Goal: Task Accomplishment & Management: Manage account settings

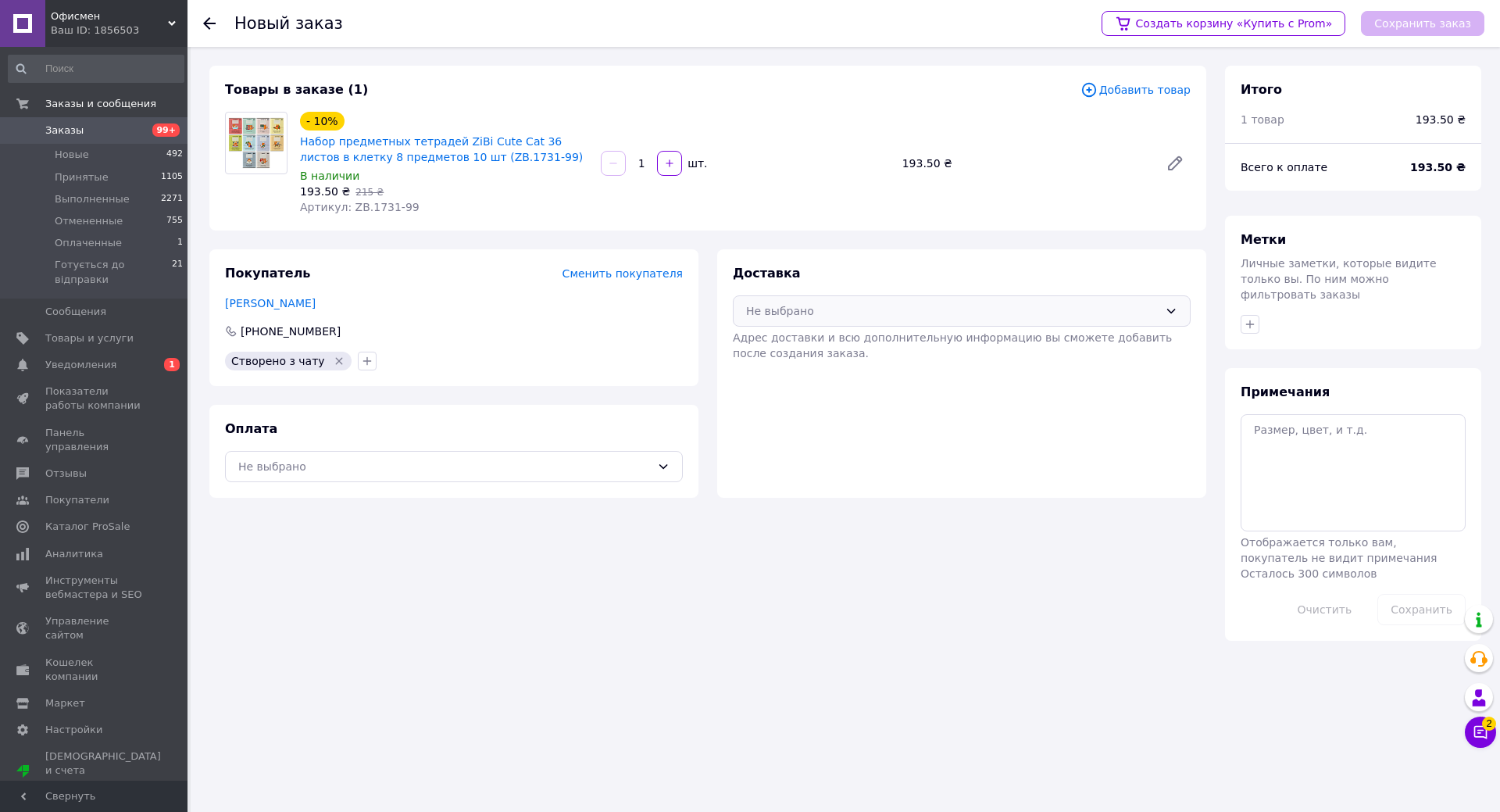
click at [1170, 307] on icon at bounding box center [1171, 311] width 13 height 13
click at [845, 344] on span "Нова Пошта (платная)" at bounding box center [973, 344] width 408 height 15
click at [1044, 346] on div "Адрес доставки и всю дополнительную информацию вы сможете добавить после создан…" at bounding box center [962, 345] width 458 height 32
click at [468, 463] on div "Не выбрано" at bounding box center [445, 466] width 412 height 17
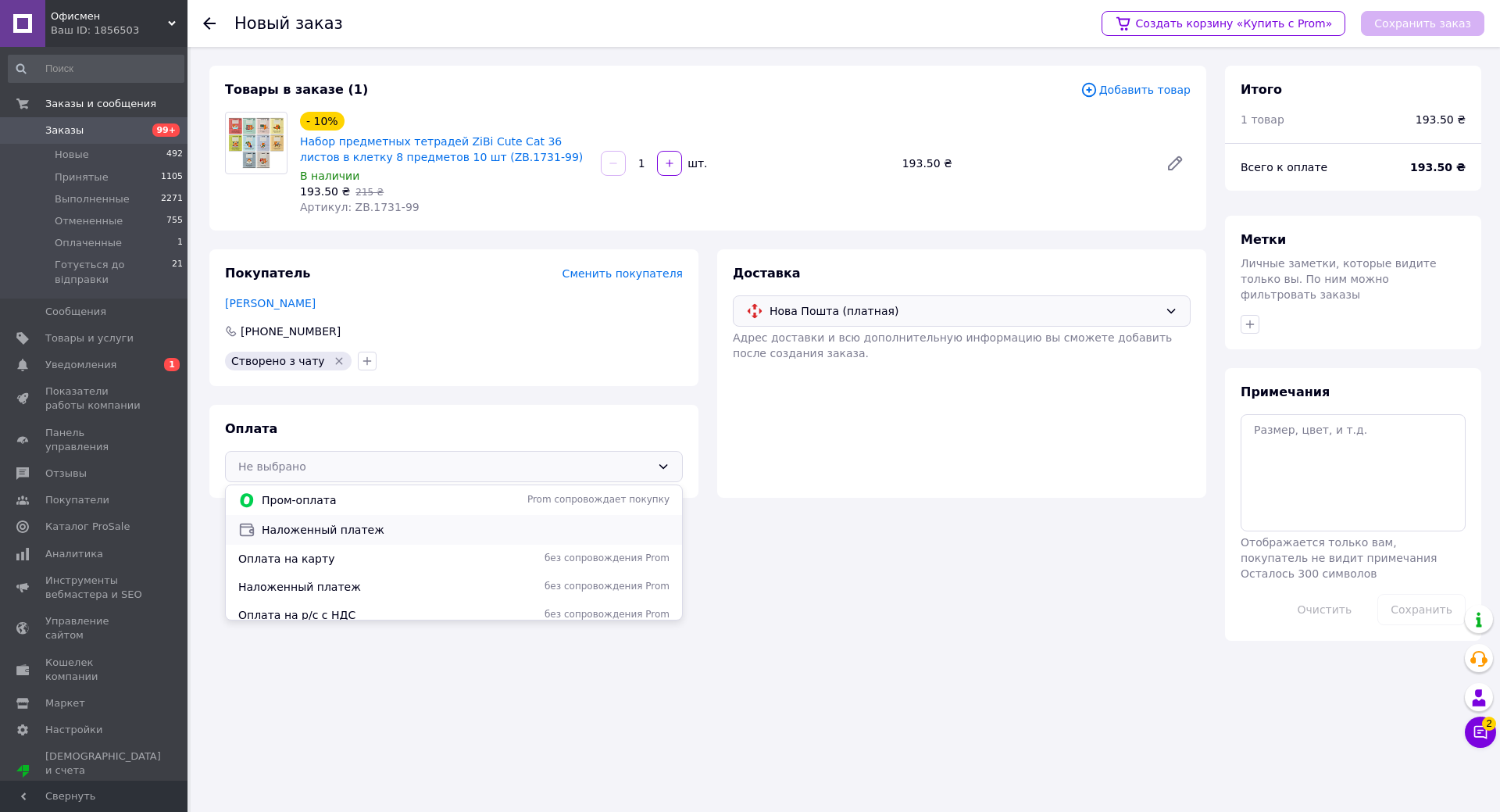
click at [300, 529] on span "Наложенный платеж" at bounding box center [465, 529] width 408 height 15
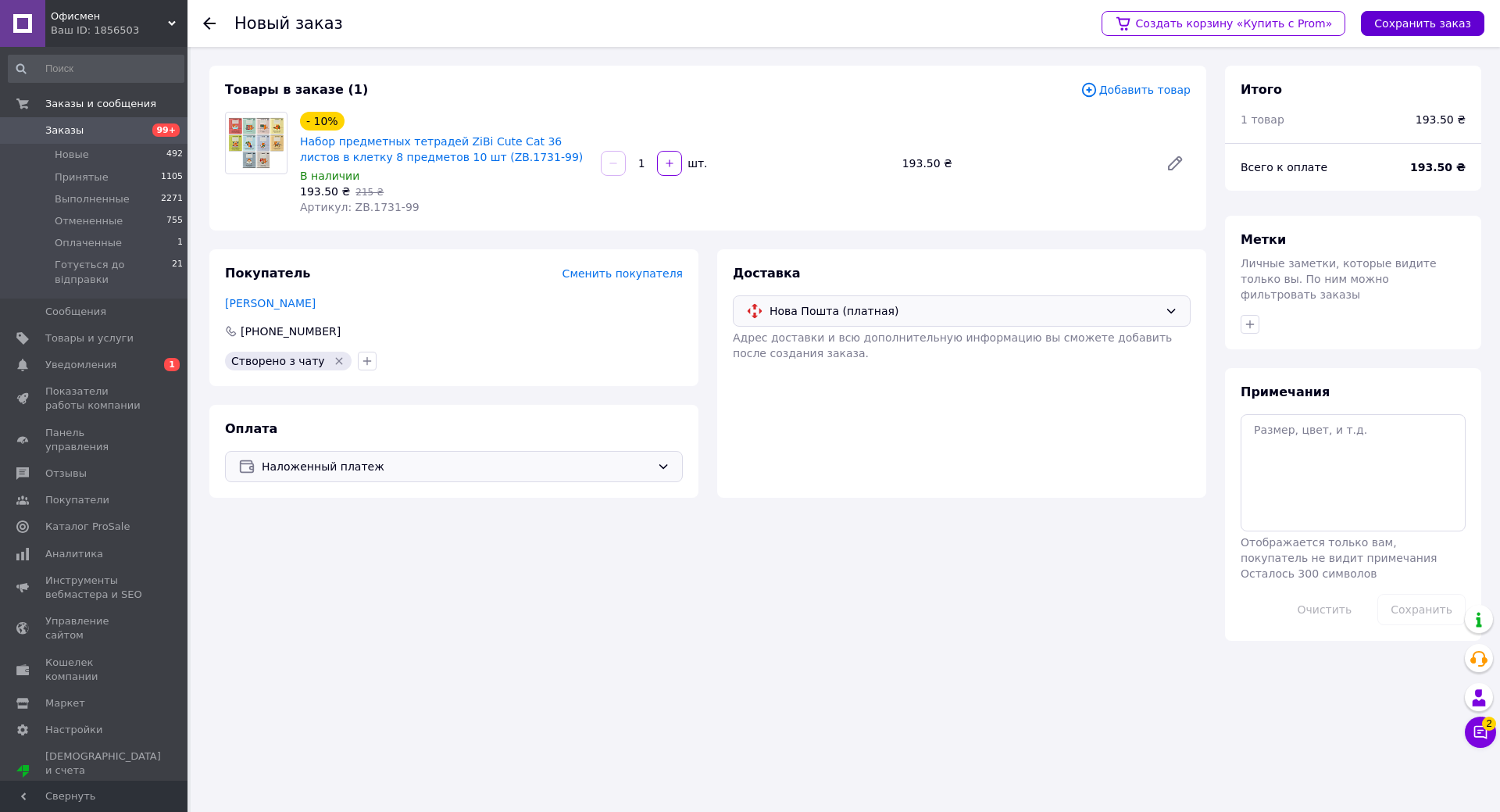
click at [1433, 21] on button "Сохранить заказ" at bounding box center [1423, 23] width 123 height 25
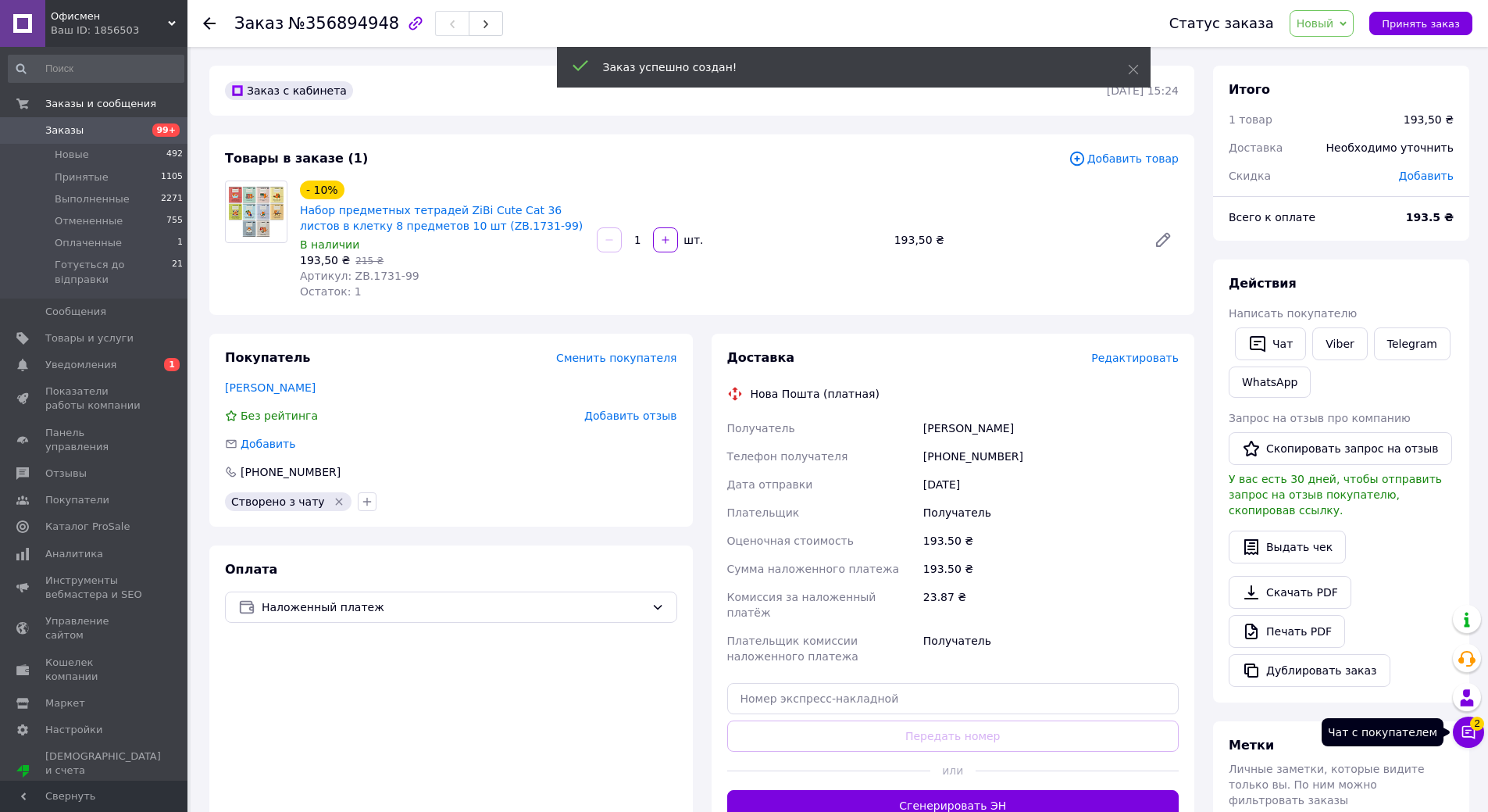
click at [1468, 737] on icon at bounding box center [1468, 731] width 15 height 15
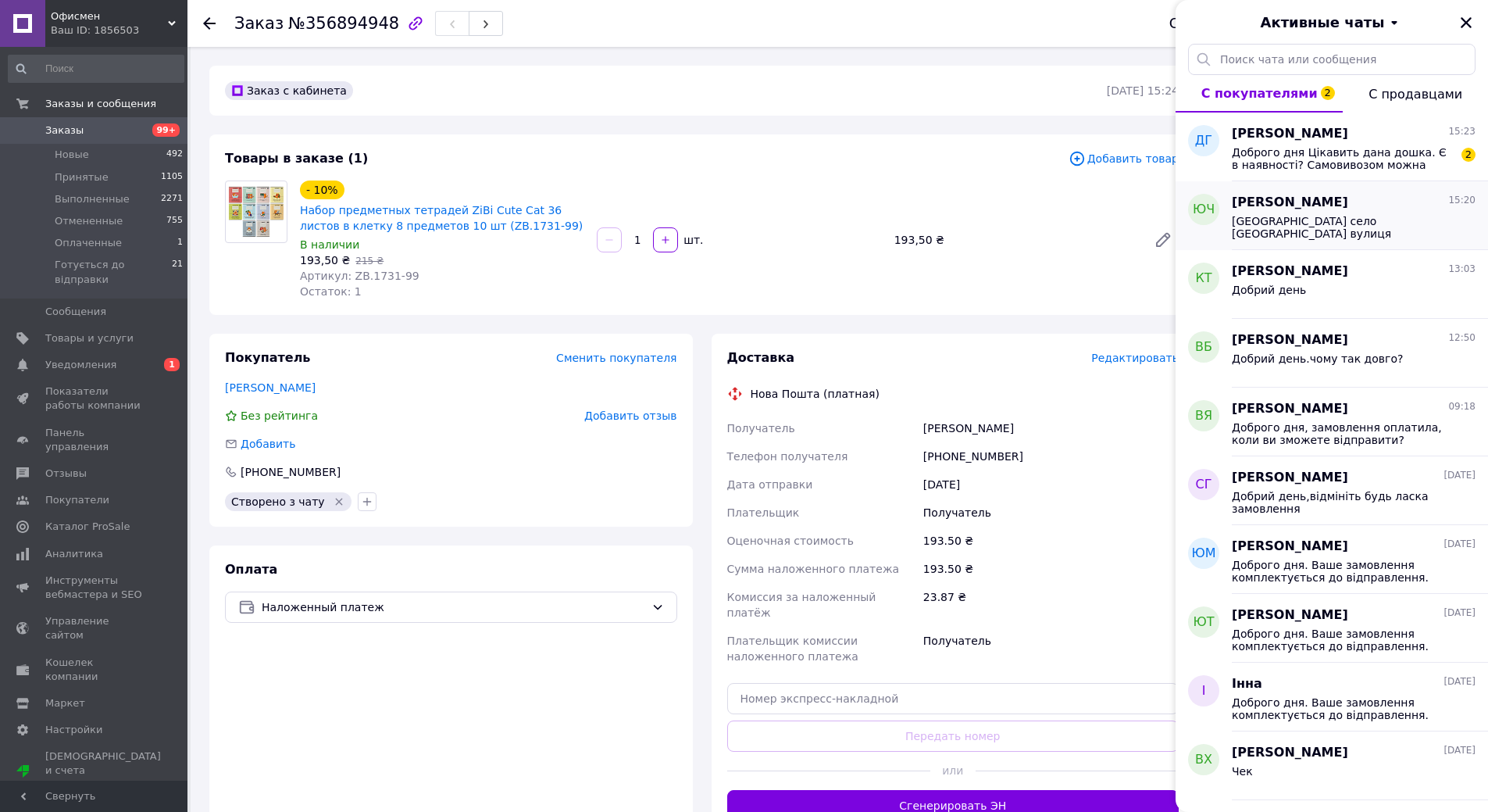
click at [1336, 215] on span "[GEOGRAPHIC_DATA] село [GEOGRAPHIC_DATA] вулиця центральна один а. 0686785134" at bounding box center [1343, 228] width 221 height 25
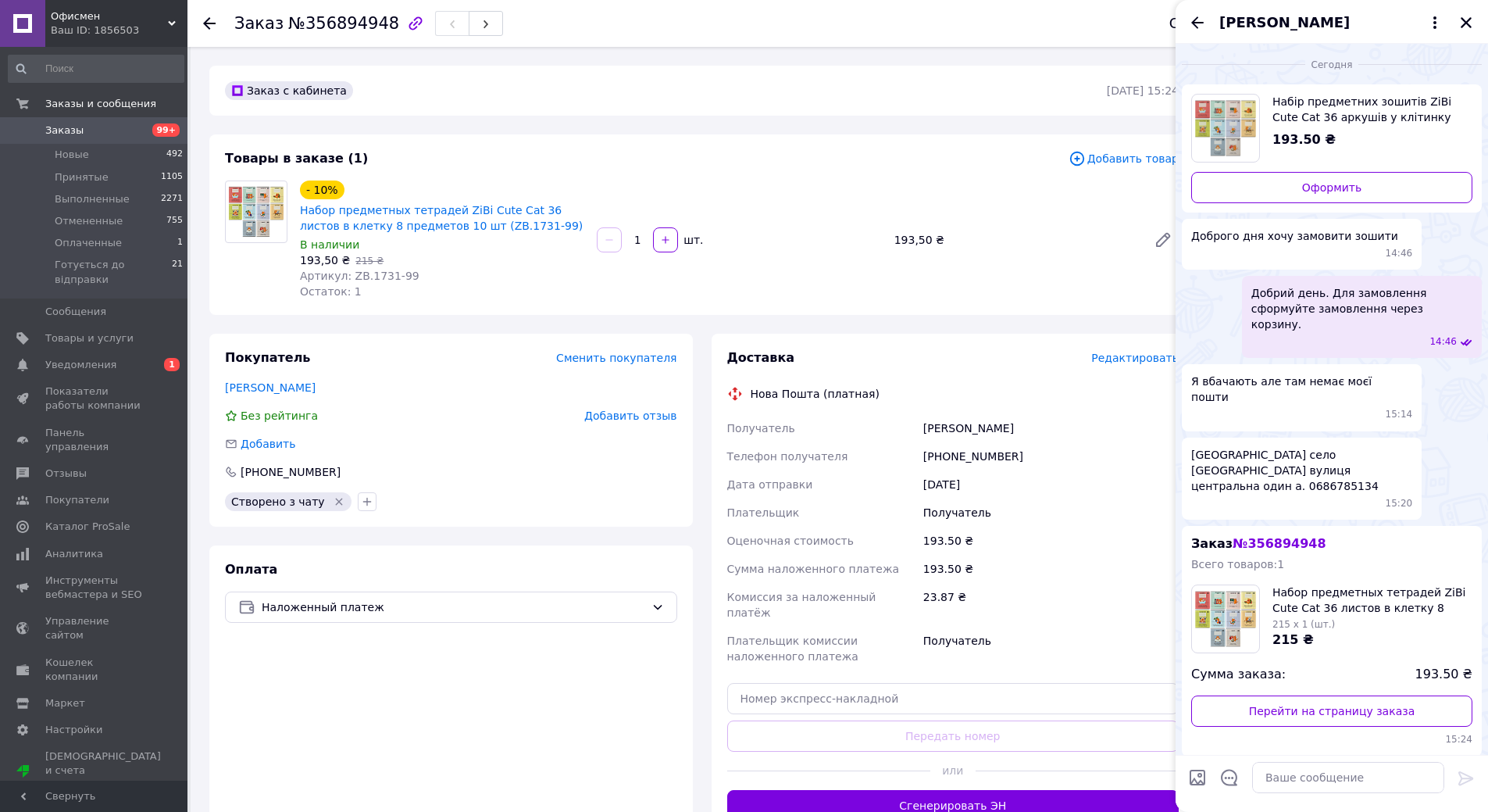
drag, startPoint x: 1261, startPoint y: 422, endPoint x: 1184, endPoint y: 393, distance: 82.3
click at [1184, 438] on div "[GEOGRAPHIC_DATA] село [GEOGRAPHIC_DATA] вулиця центральна один а. 0686785134 1…" at bounding box center [1302, 478] width 239 height 82
copy span "[GEOGRAPHIC_DATA] село [GEOGRAPHIC_DATA] вулиця центральна один а. 0686785134"
click at [1304, 447] on span "[GEOGRAPHIC_DATA] село [GEOGRAPHIC_DATA] вулиця центральна один а. 0686785134" at bounding box center [1302, 470] width 221 height 47
click at [1321, 695] on link "Перейти на страницу заказа" at bounding box center [1331, 710] width 281 height 32
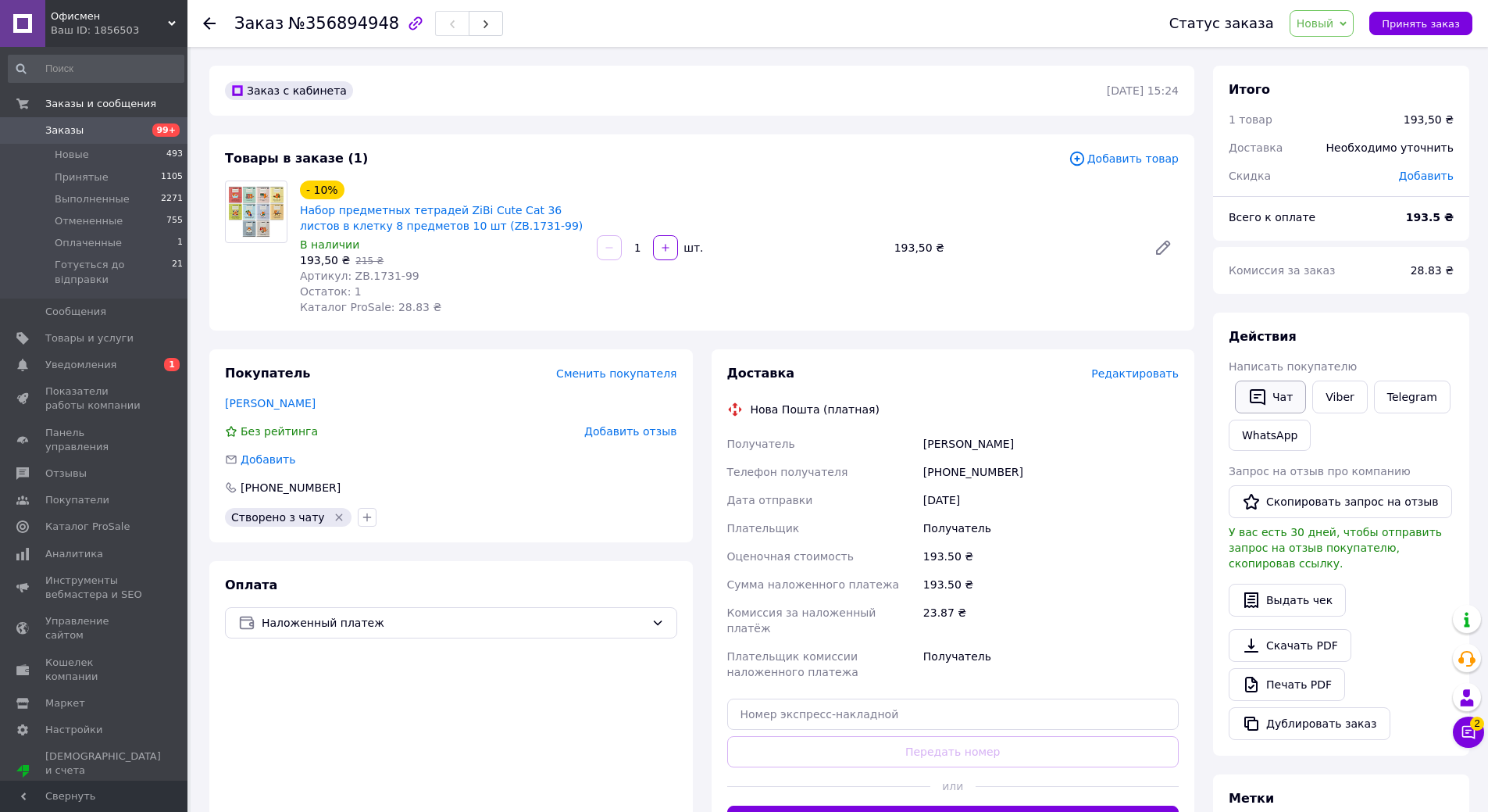
click at [1266, 390] on icon "button" at bounding box center [1258, 396] width 19 height 19
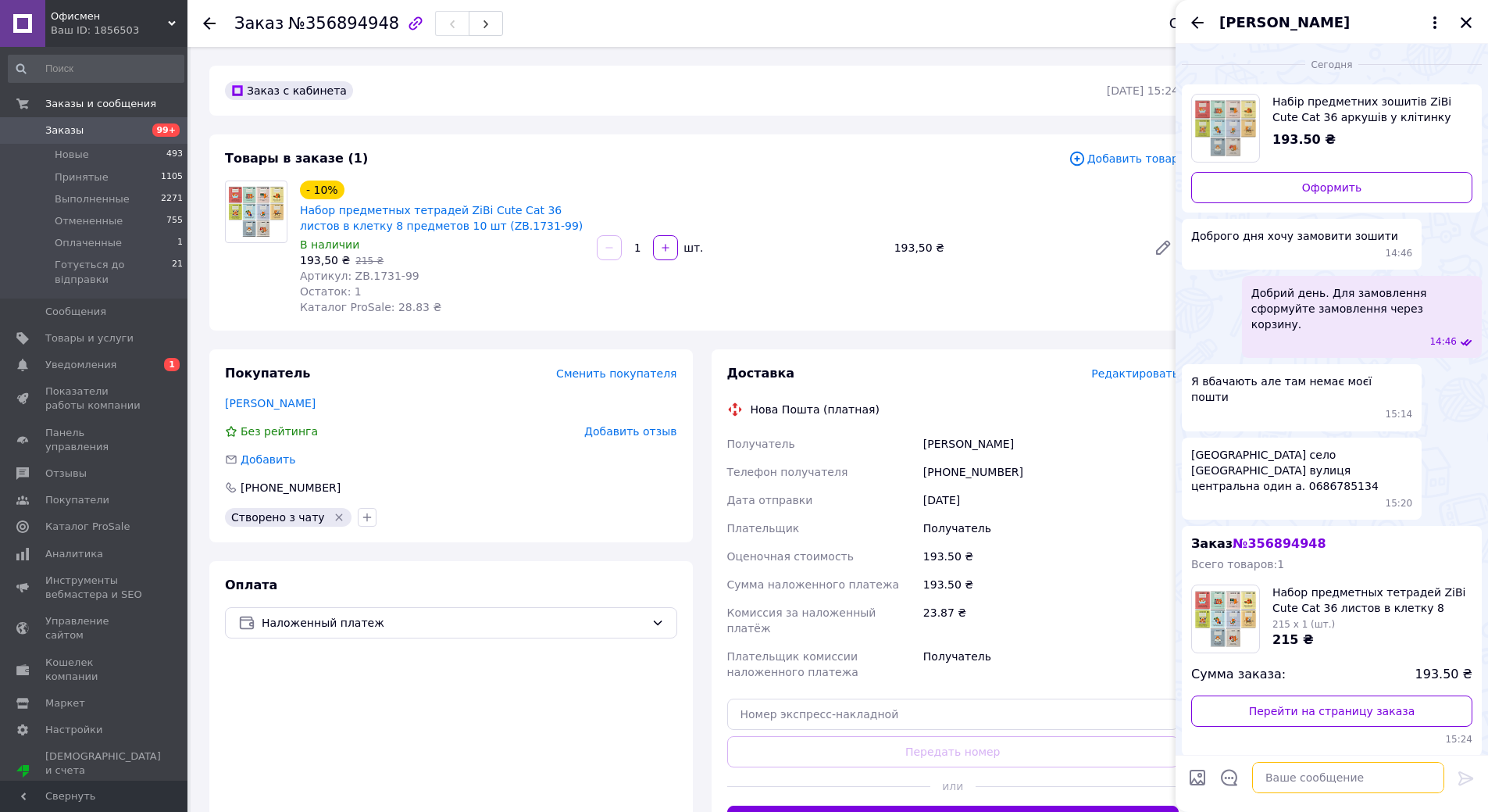
click at [1321, 776] on textarea at bounding box center [1348, 777] width 192 height 32
type textarea "Доброго дня. Замовлення прийнять , Завтра буде здійснена відправка замовлення. …"
click at [1468, 776] on icon at bounding box center [1465, 778] width 19 height 19
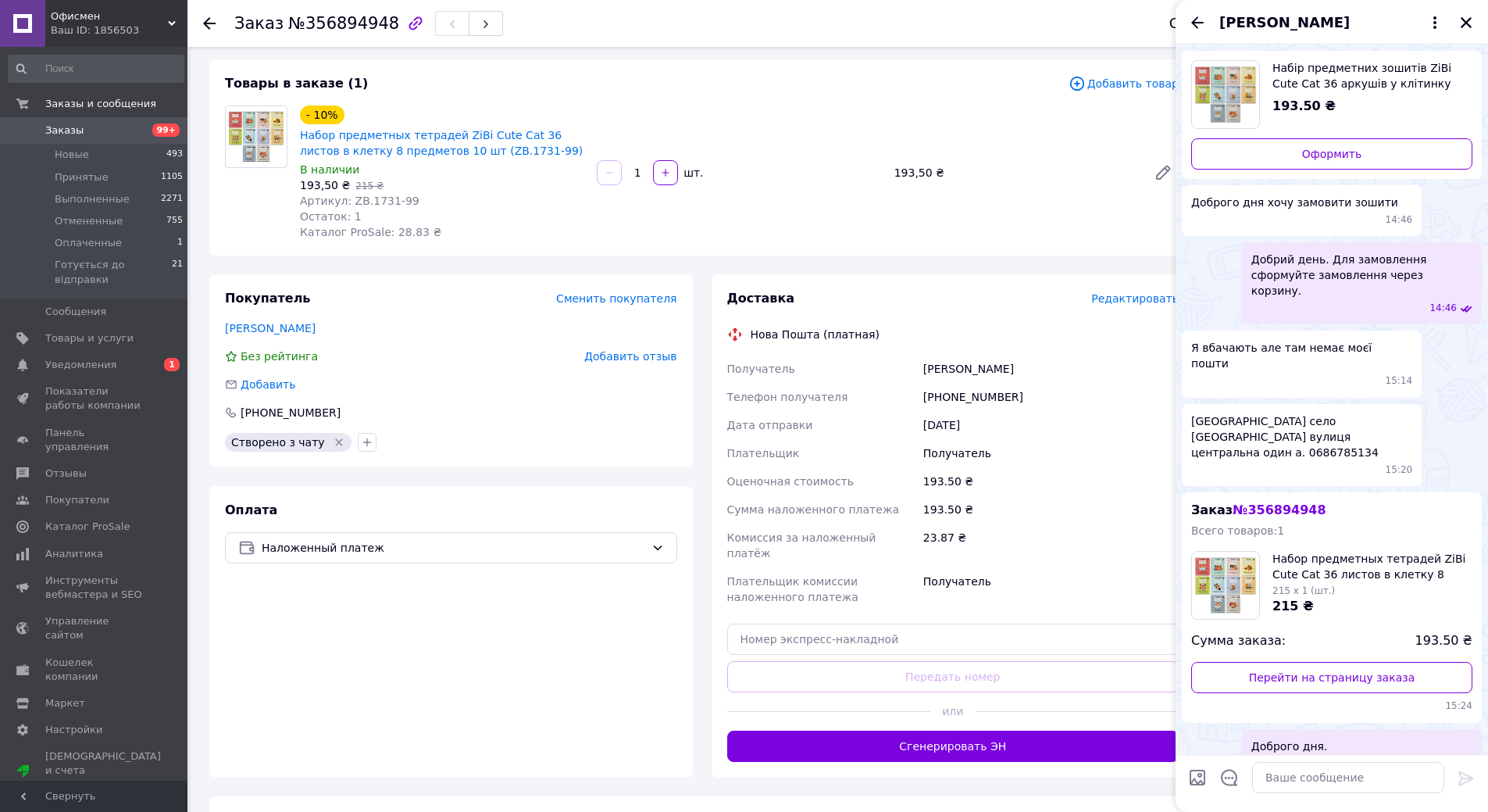
scroll to position [0, 0]
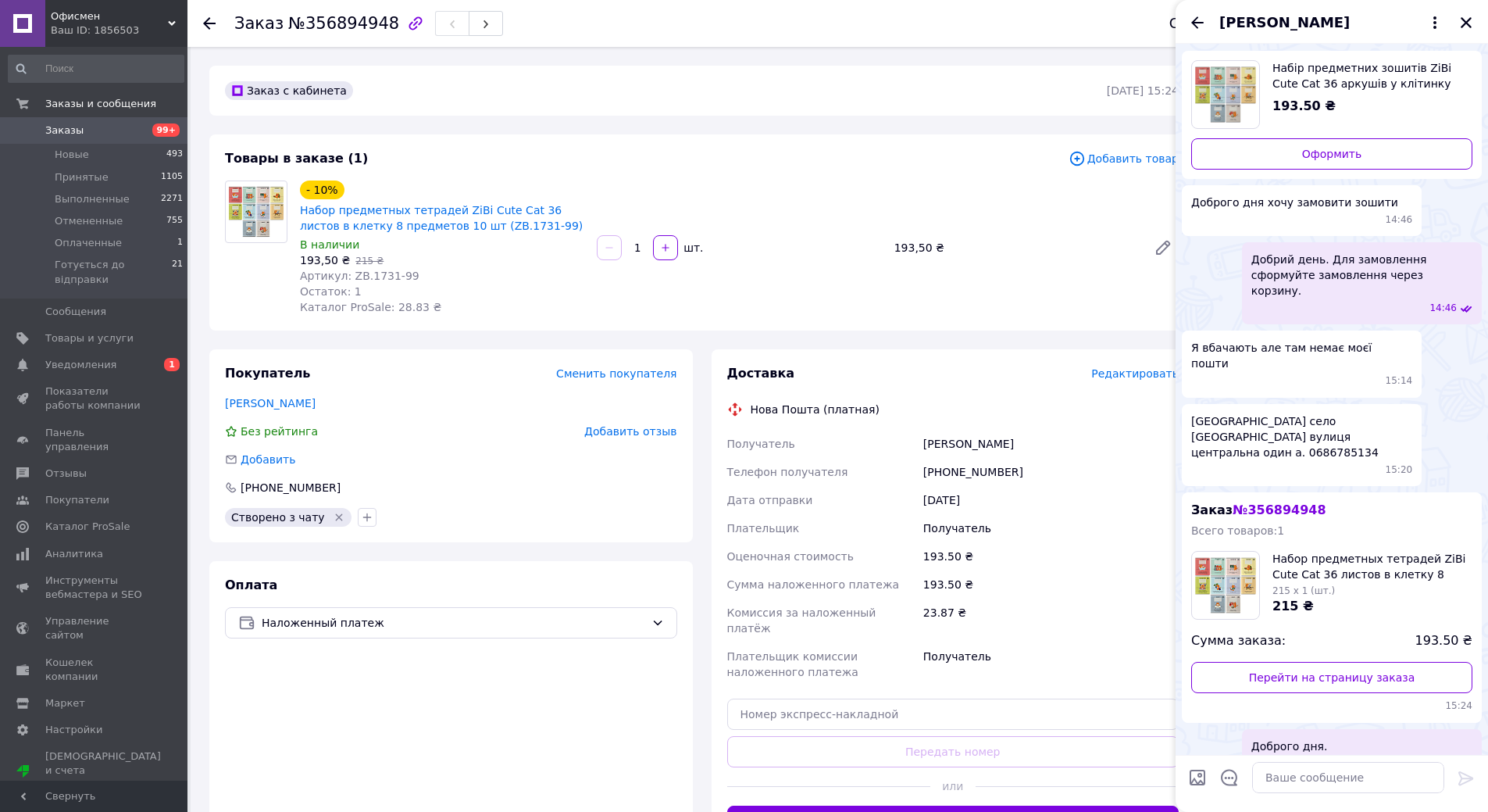
click at [1464, 20] on icon "Закрыть" at bounding box center [1466, 23] width 11 height 11
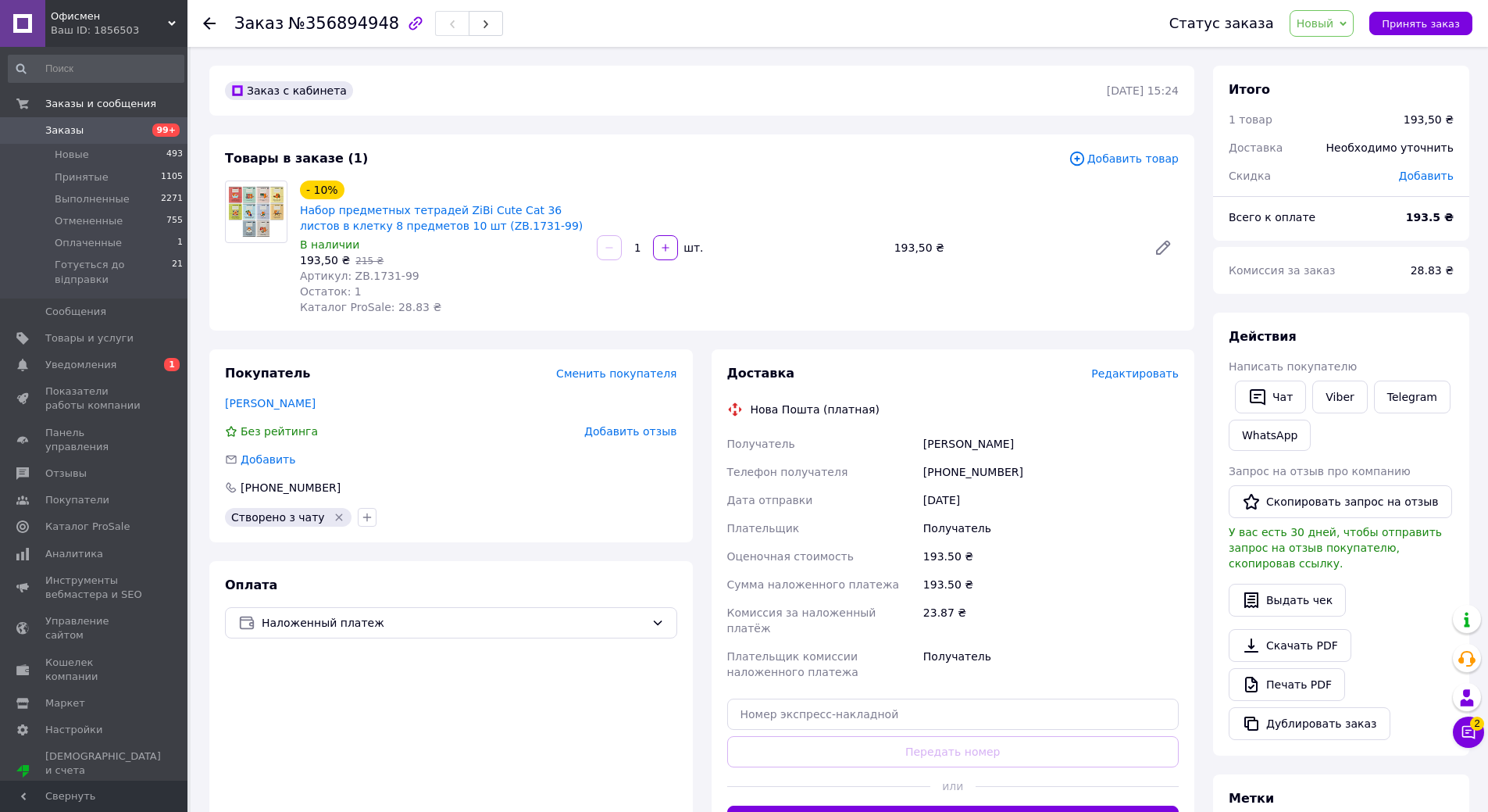
click at [1334, 28] on span "Новый" at bounding box center [1316, 23] width 38 height 13
click at [1338, 57] on li "Принят" at bounding box center [1362, 55] width 143 height 23
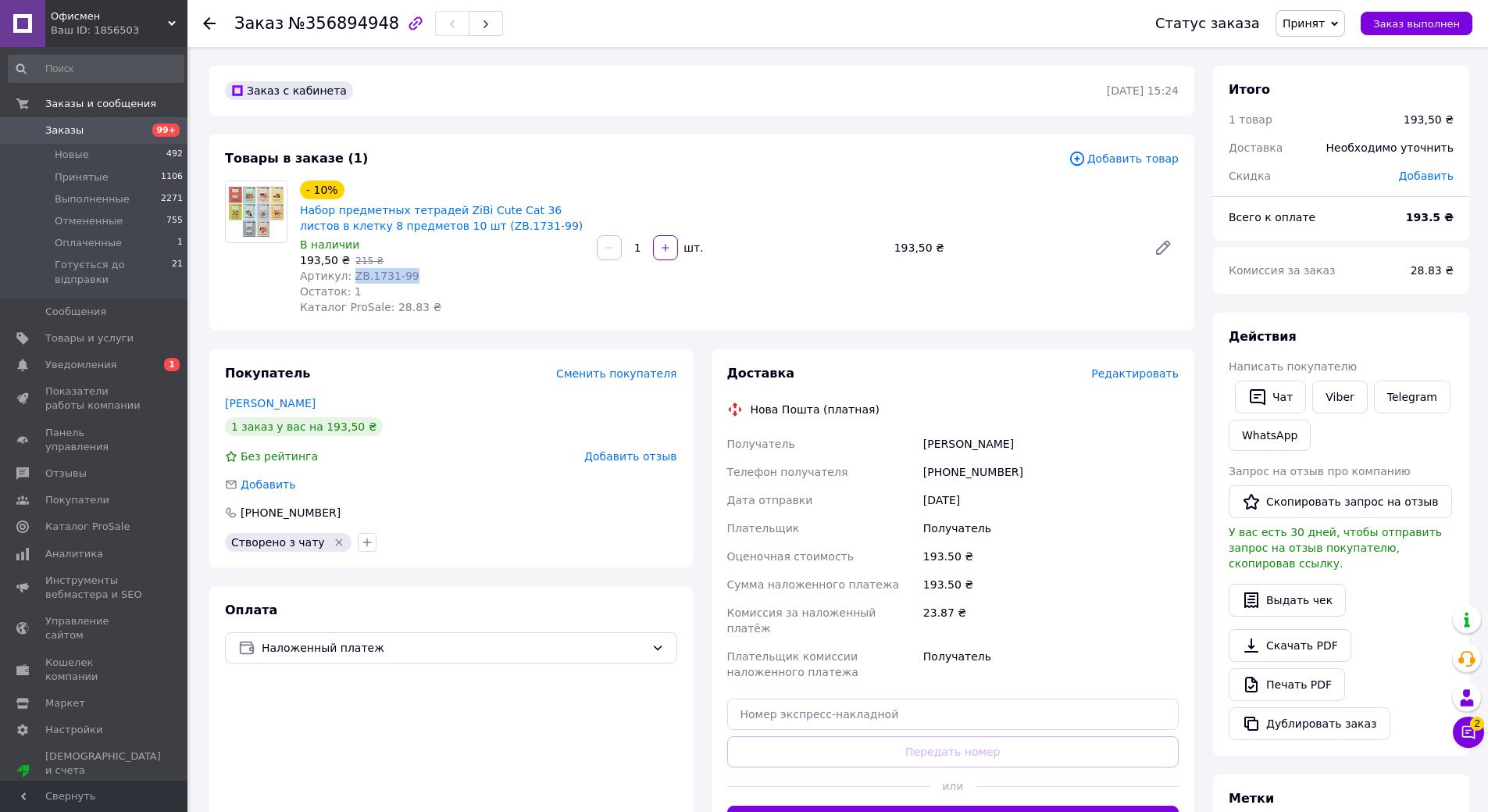
drag, startPoint x: 401, startPoint y: 279, endPoint x: 346, endPoint y: 278, distance: 55.0
click at [346, 278] on span "Артикул: ZB.1731-99" at bounding box center [359, 275] width 120 height 13
copy span "ZB.1731-99"
drag, startPoint x: 1001, startPoint y: 468, endPoint x: 942, endPoint y: 470, distance: 59.0
click at [942, 470] on div "[PHONE_NUMBER]" at bounding box center [1051, 472] width 262 height 28
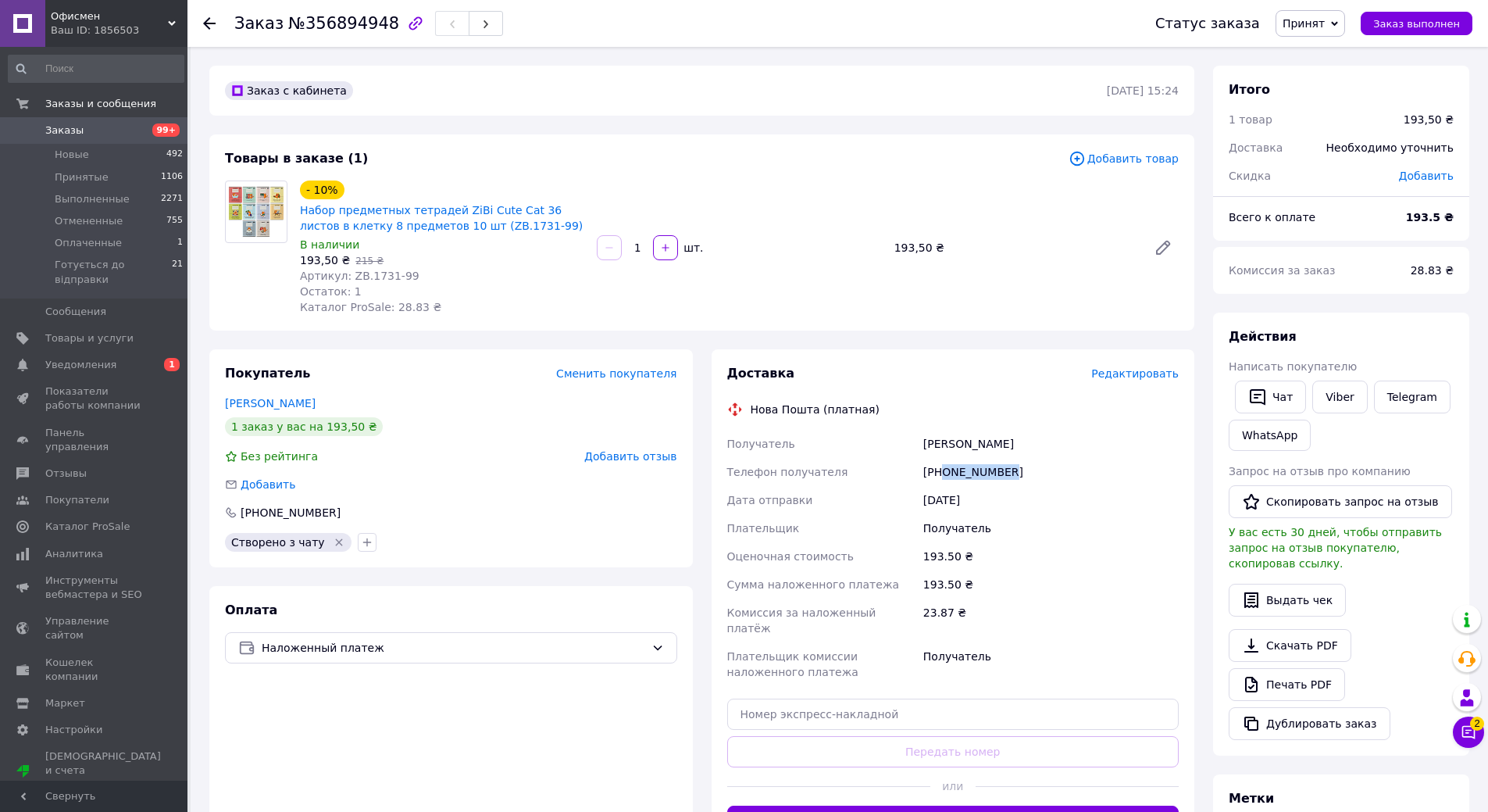
copy div "0686785134"
drag, startPoint x: 1008, startPoint y: 443, endPoint x: 908, endPoint y: 442, distance: 100.0
click at [908, 442] on div "Получатель Юлія Чемерова Телефон получателя +380686785134 Дата отправки 12.08.2…" at bounding box center [952, 557] width 458 height 257
copy div "Получатель Юлія Чемерова"
click at [1274, 401] on button "Чат" at bounding box center [1270, 397] width 71 height 32
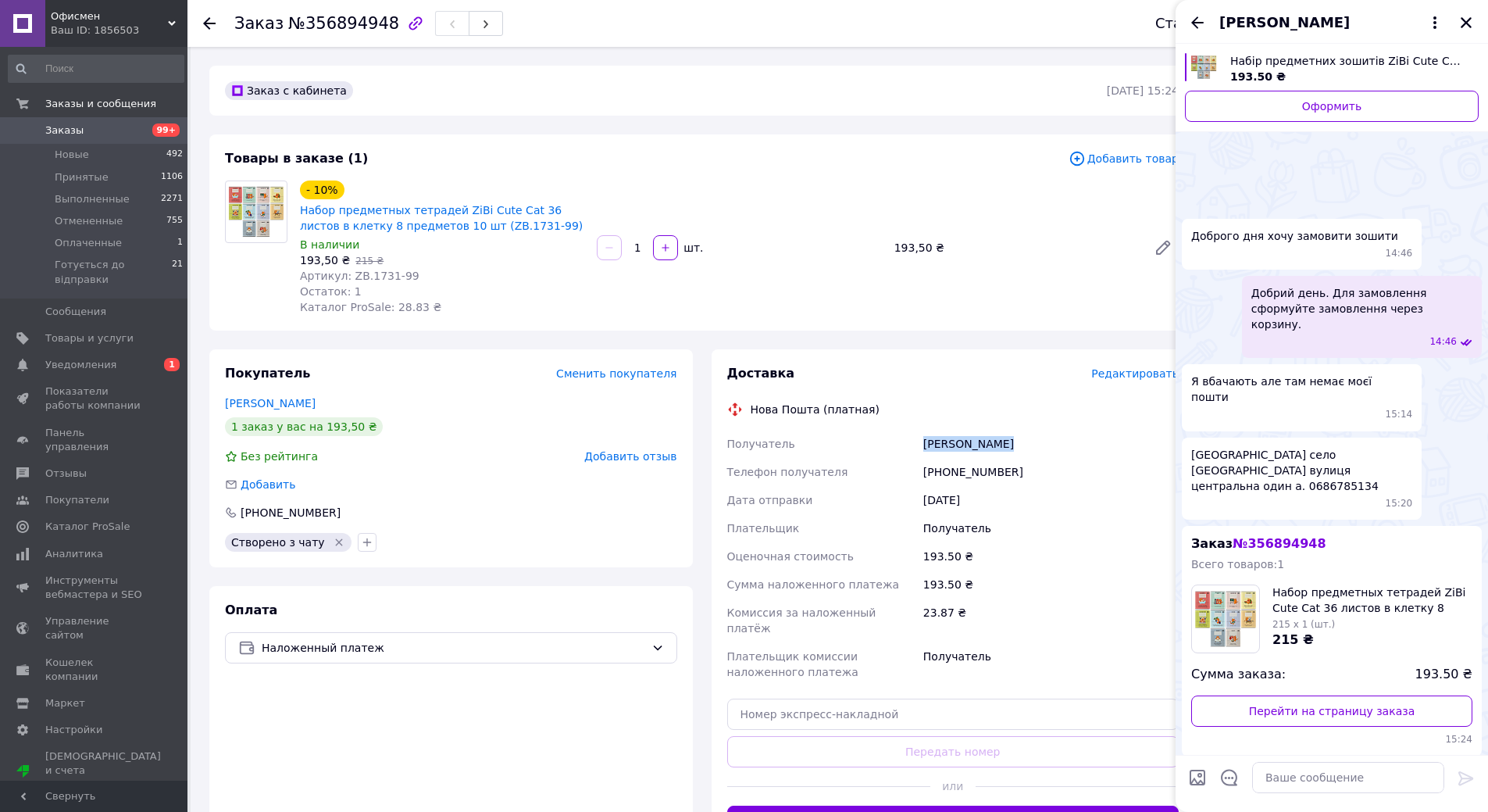
scroll to position [174, 0]
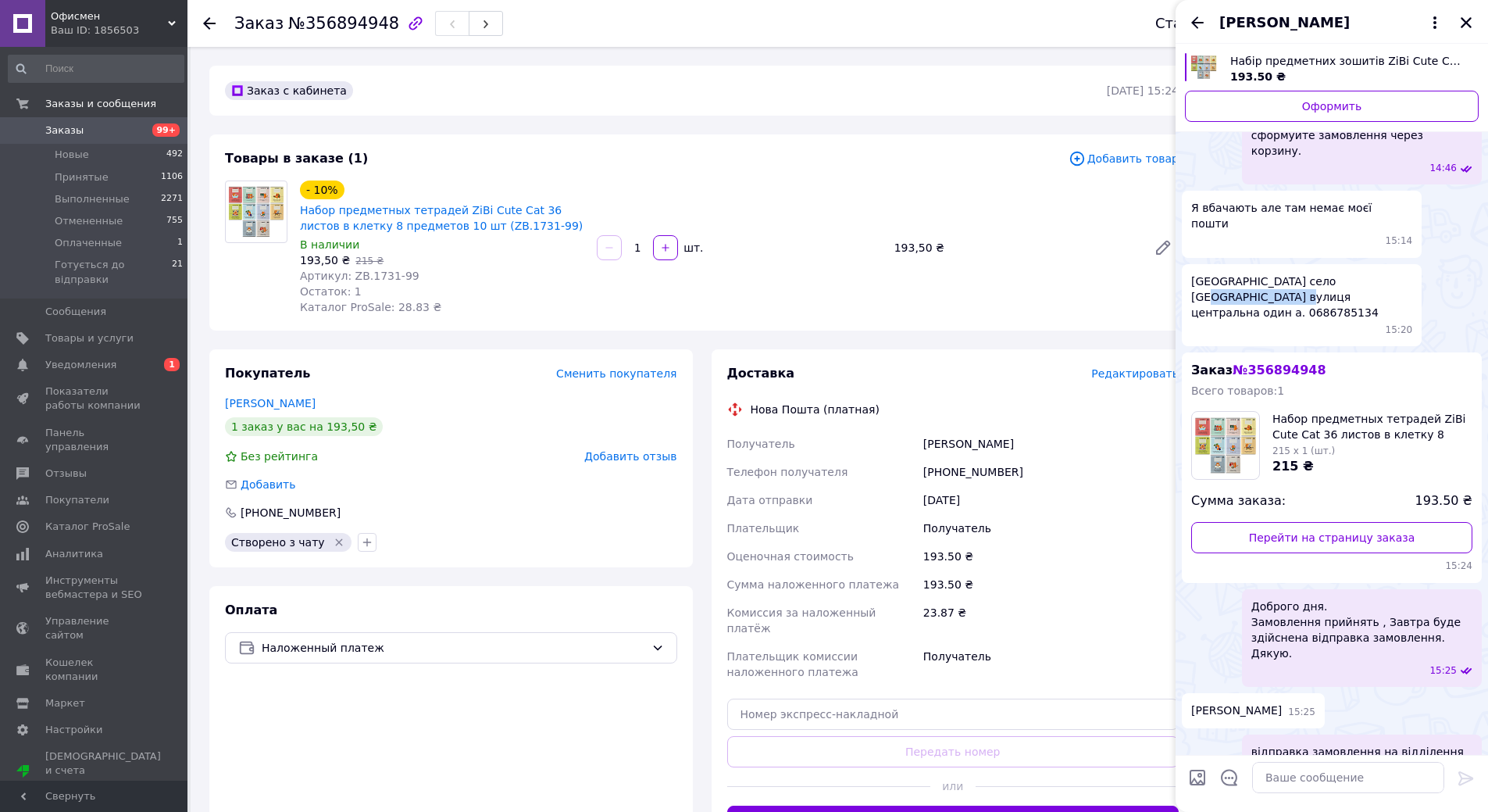
drag, startPoint x: 1243, startPoint y: 232, endPoint x: 1332, endPoint y: 212, distance: 91.2
click at [1332, 274] on span "[GEOGRAPHIC_DATA] село [GEOGRAPHIC_DATA] вулиця центральна один а. 0686785134" at bounding box center [1302, 297] width 221 height 47
copy span "Стара Богданівка"
drag, startPoint x: 1251, startPoint y: 248, endPoint x: 1185, endPoint y: 221, distance: 71.3
click at [1185, 264] on div "[GEOGRAPHIC_DATA] село [GEOGRAPHIC_DATA] вулиця центральна один а. 0686785134 1…" at bounding box center [1302, 304] width 239 height 82
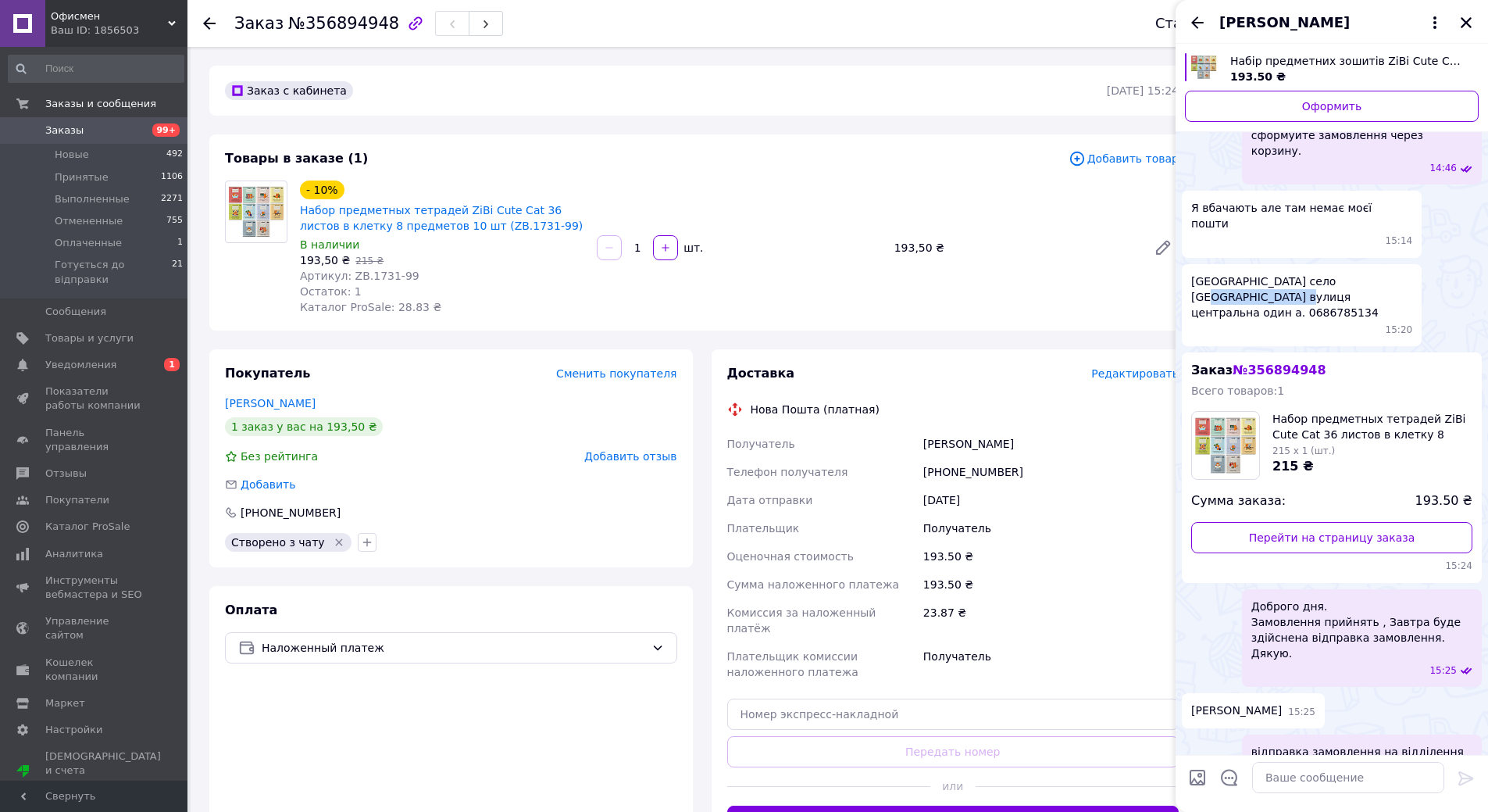
copy span "[GEOGRAPHIC_DATA] село [GEOGRAPHIC_DATA] вулиця центральна один а. 0686785134"
click at [1465, 23] on icon "Закрыть" at bounding box center [1466, 23] width 14 height 14
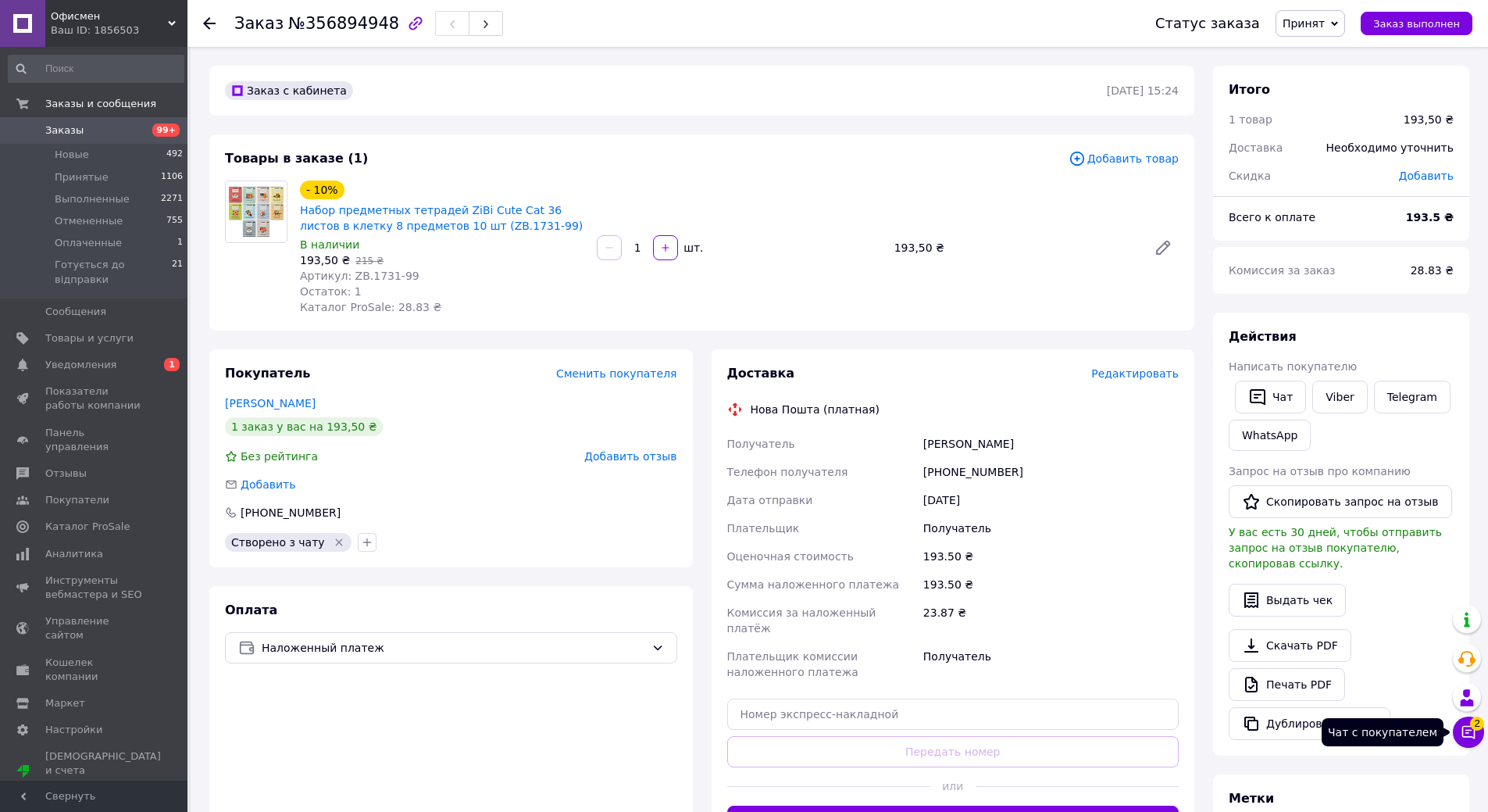
click at [1462, 731] on icon at bounding box center [1468, 731] width 15 height 15
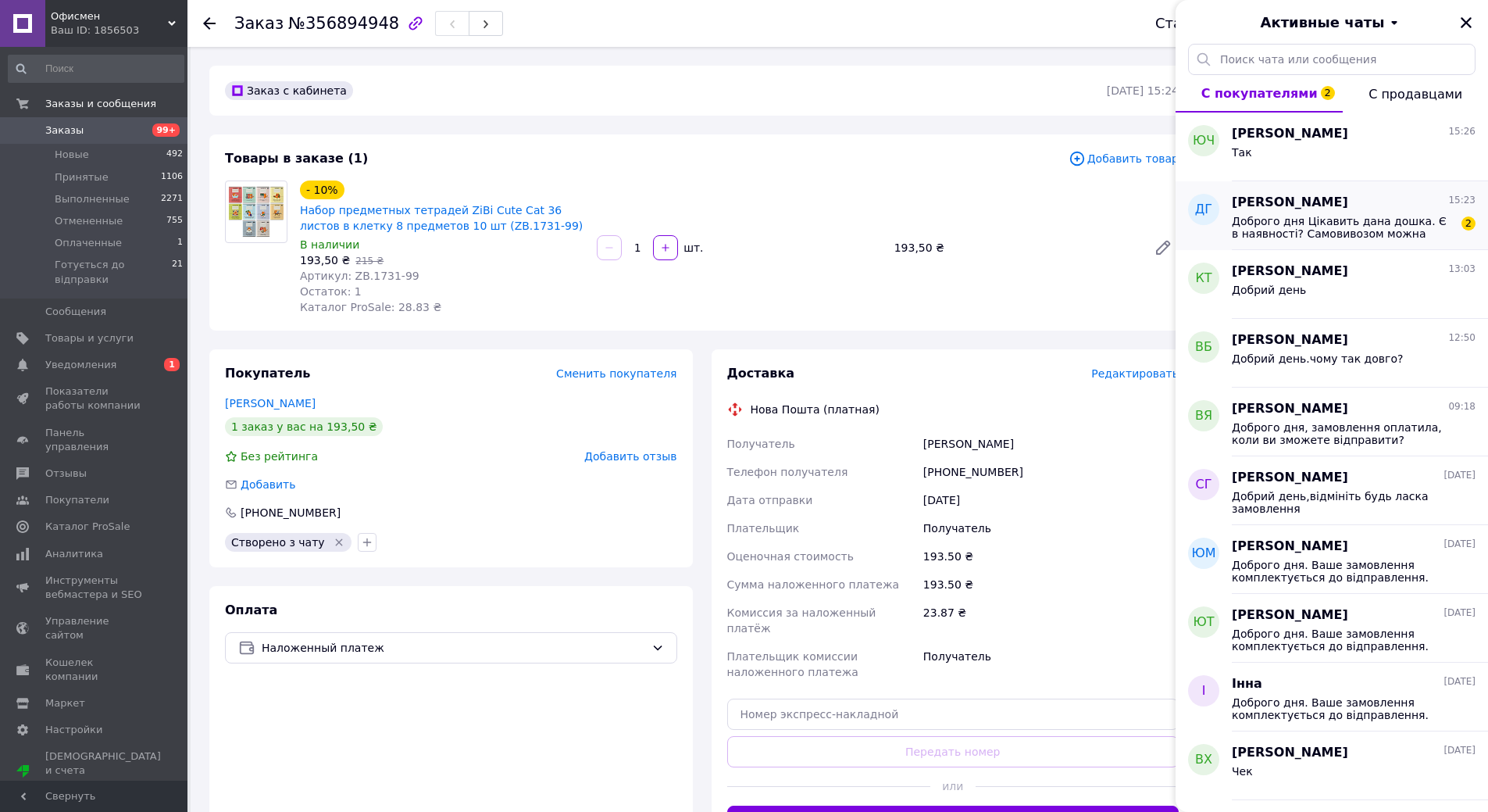
click at [1287, 220] on span "Доброго дня Цікавить дана дошка. Є в наявності? Самовивозом можна забрати?" at bounding box center [1343, 228] width 221 height 25
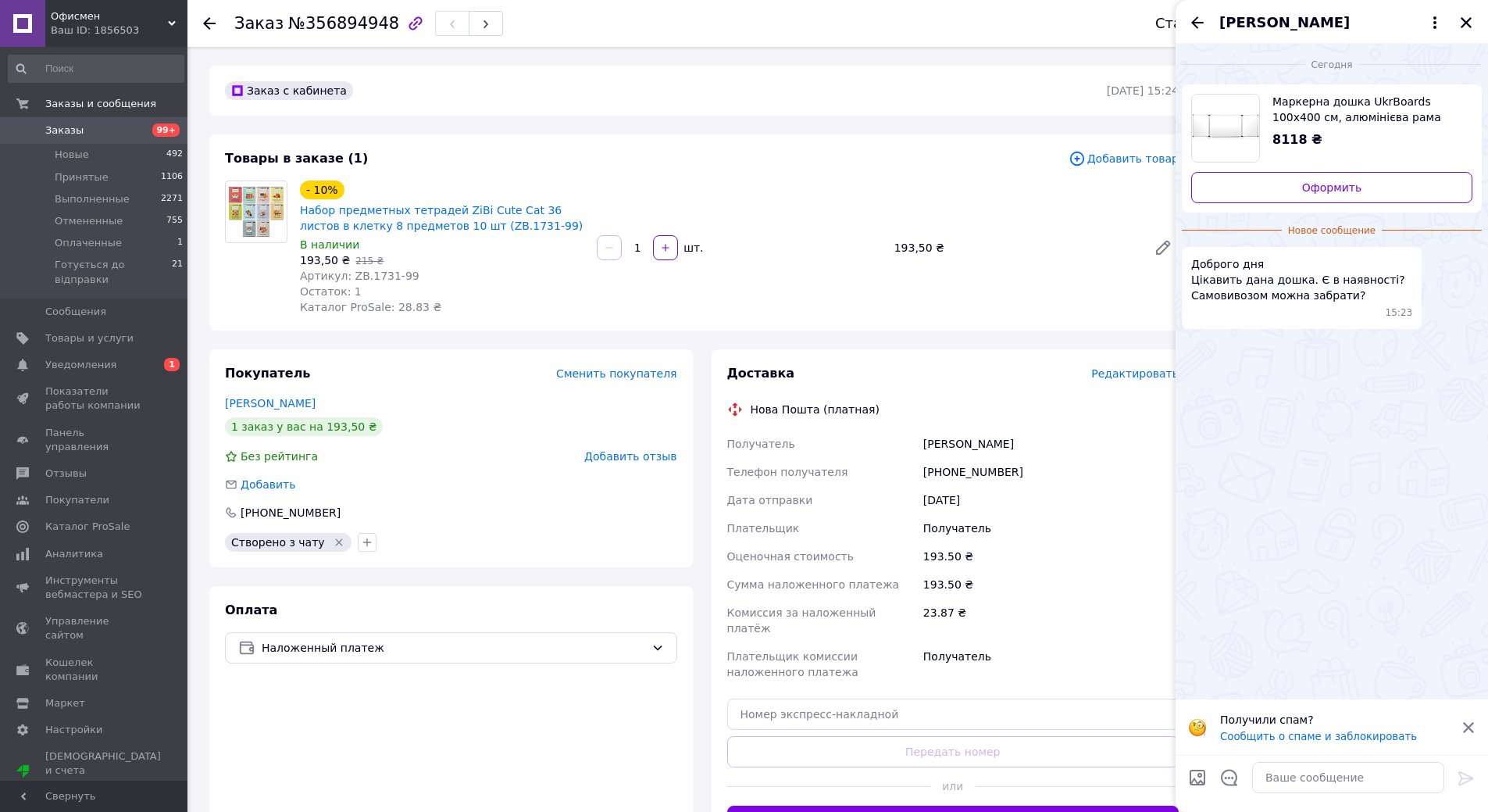
click at [1321, 116] on span "Маркерна дошка UkrBoards 100х400 см, алюмінієва рама (UB100x400W)" at bounding box center [1366, 109] width 187 height 32
